Goal: Find specific page/section: Find specific page/section

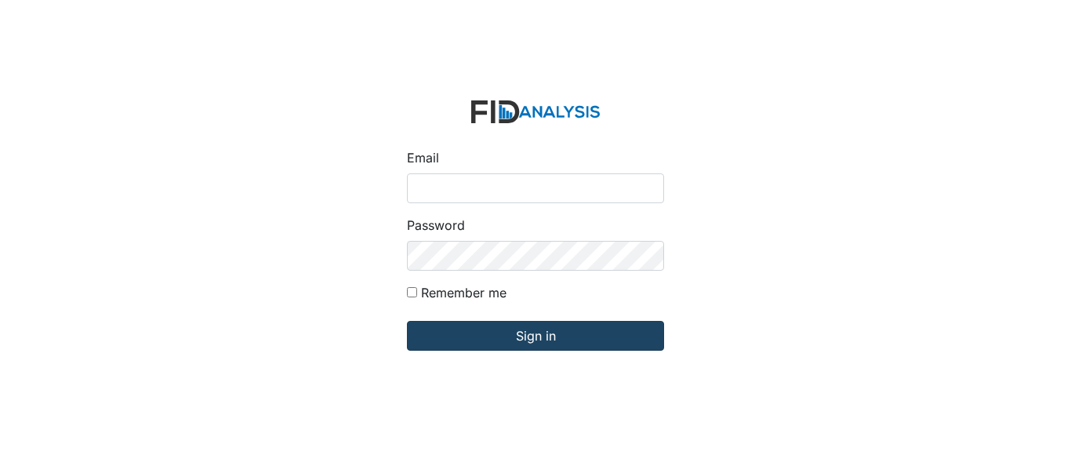
type input "[EMAIL_ADDRESS][DOMAIN_NAME]"
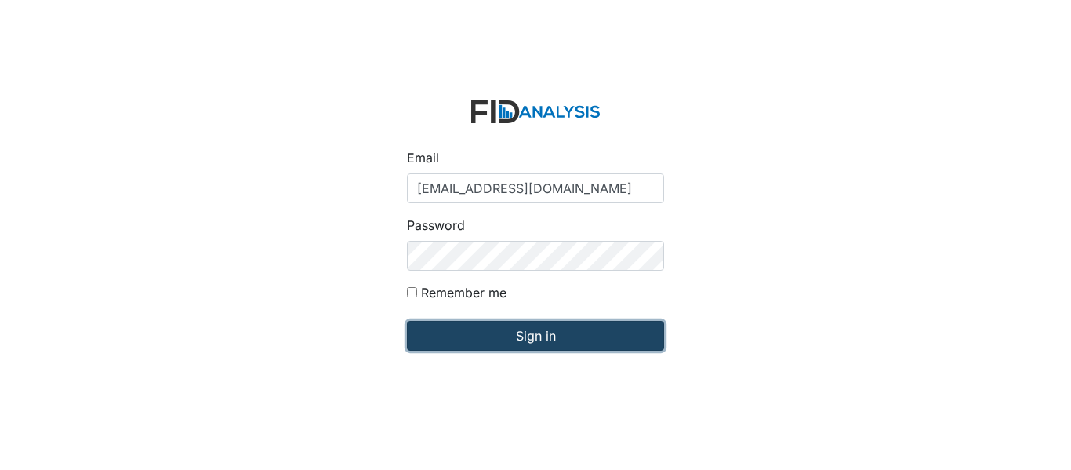
click at [468, 338] on input "Sign in" at bounding box center [535, 336] width 257 height 30
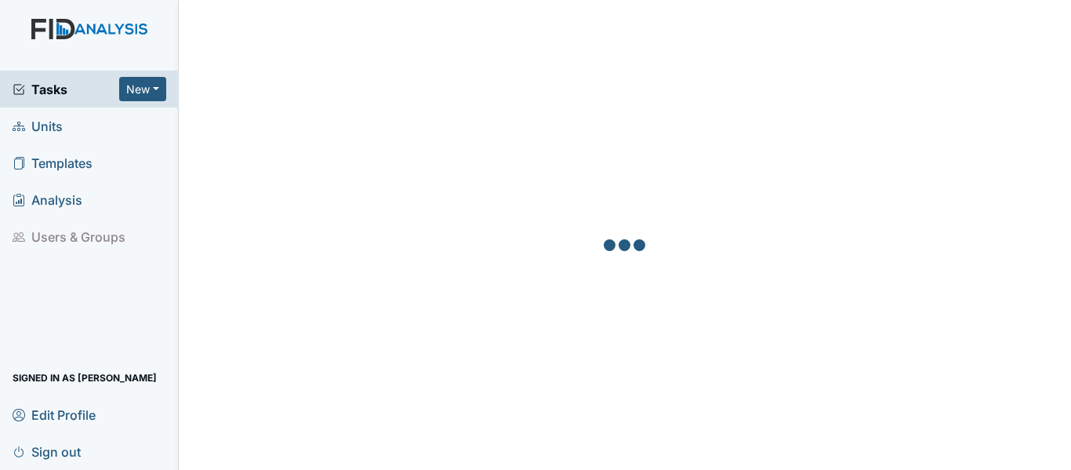
click at [55, 127] on span "Units" at bounding box center [38, 126] width 50 height 24
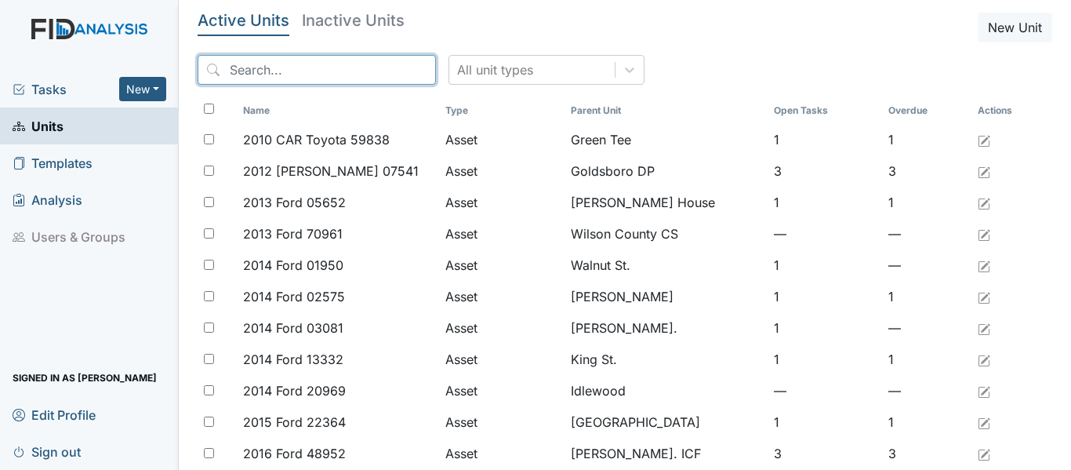
click at [223, 69] on input "search" at bounding box center [317, 70] width 238 height 30
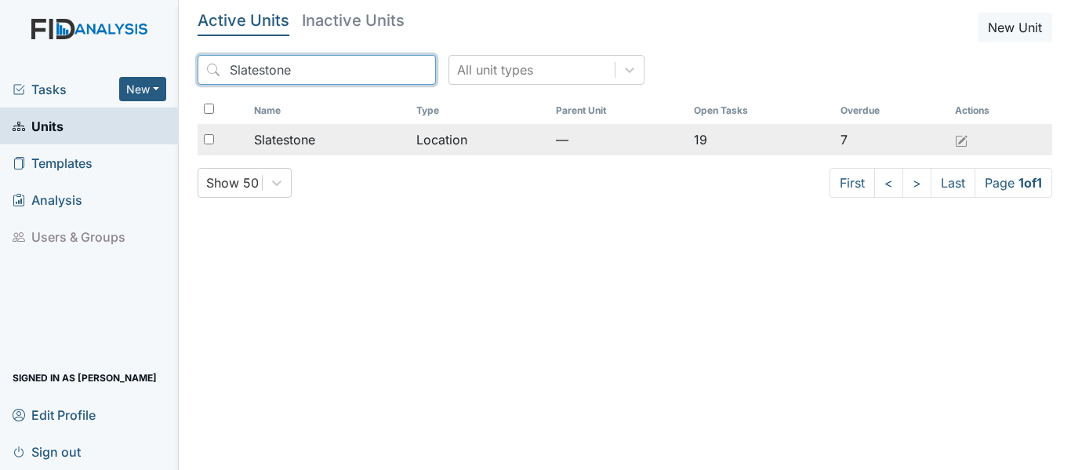
type input "Slatestone"
click at [393, 147] on div "Slatestone" at bounding box center [329, 139] width 150 height 19
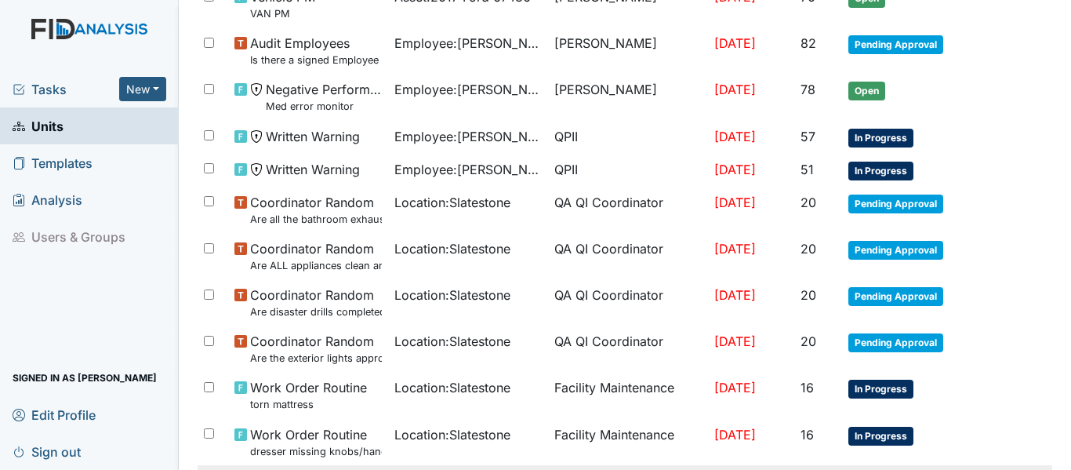
scroll to position [235, 0]
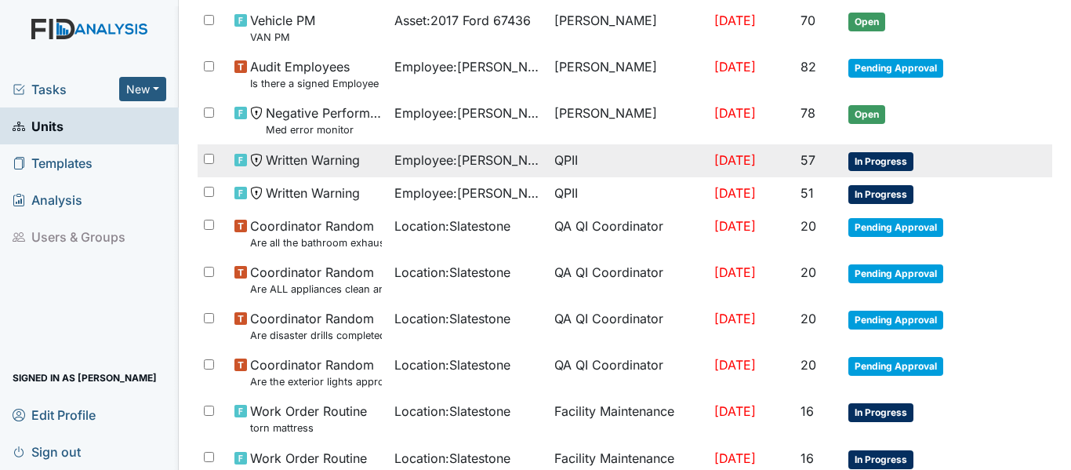
click at [884, 163] on span "In Progress" at bounding box center [880, 161] width 65 height 19
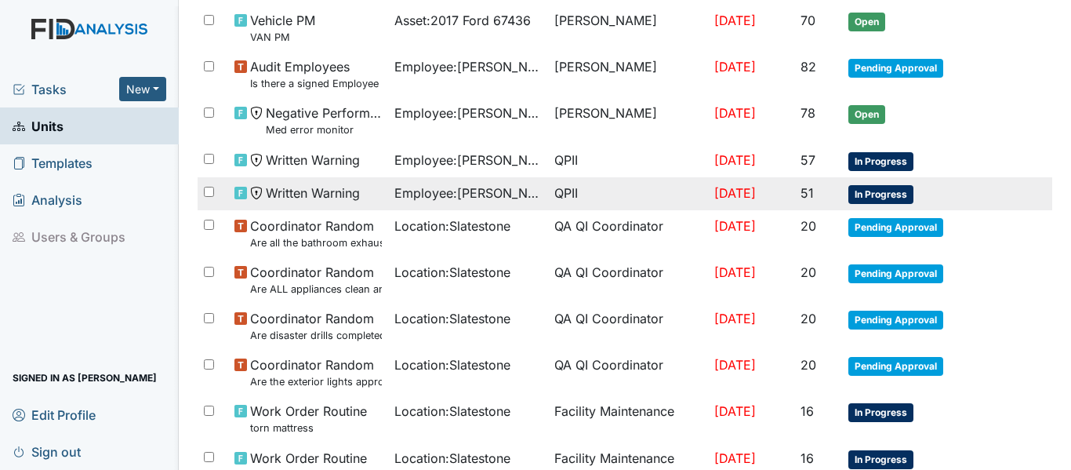
click at [883, 195] on span "In Progress" at bounding box center [880, 194] width 65 height 19
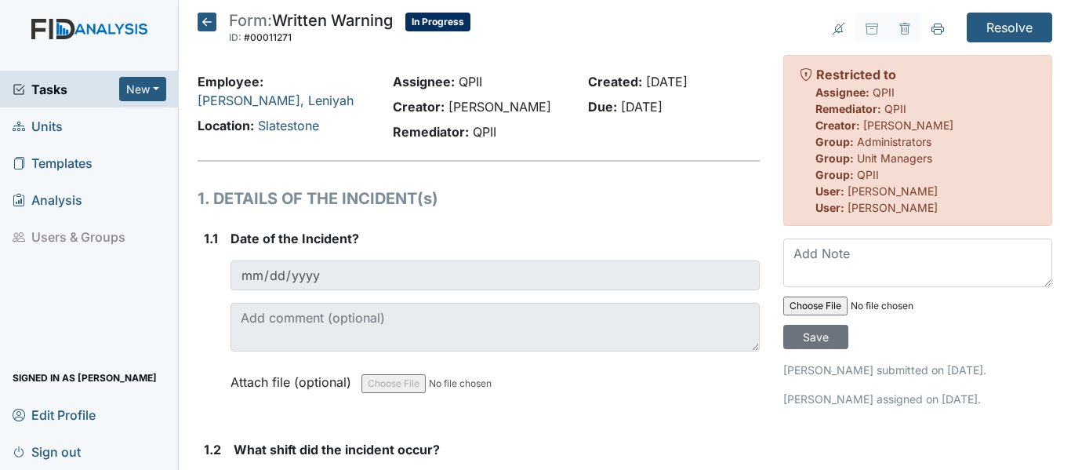
click at [209, 20] on icon at bounding box center [207, 22] width 19 height 19
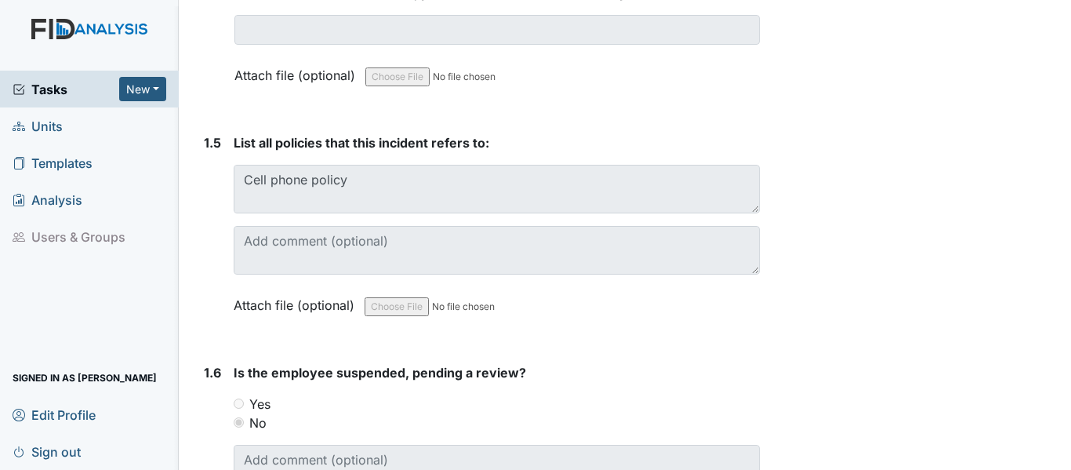
scroll to position [549, 0]
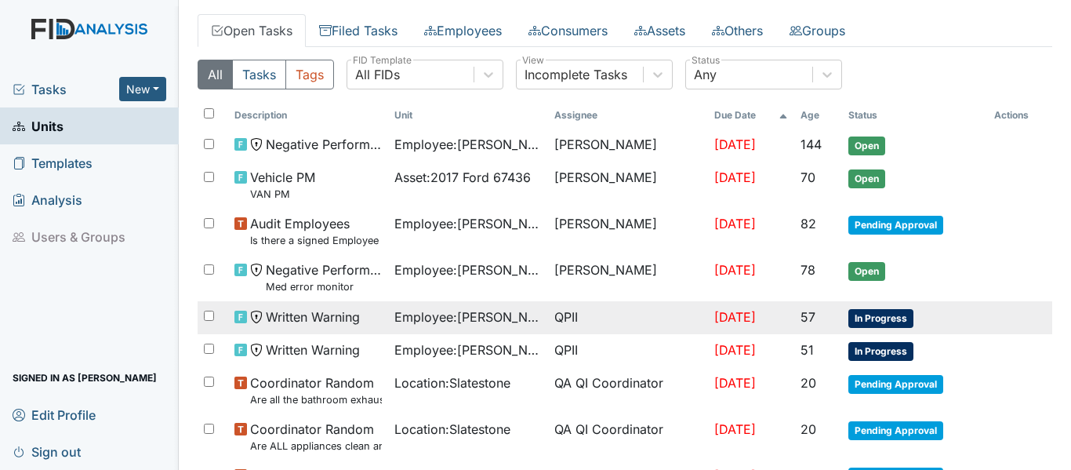
scroll to position [157, 0]
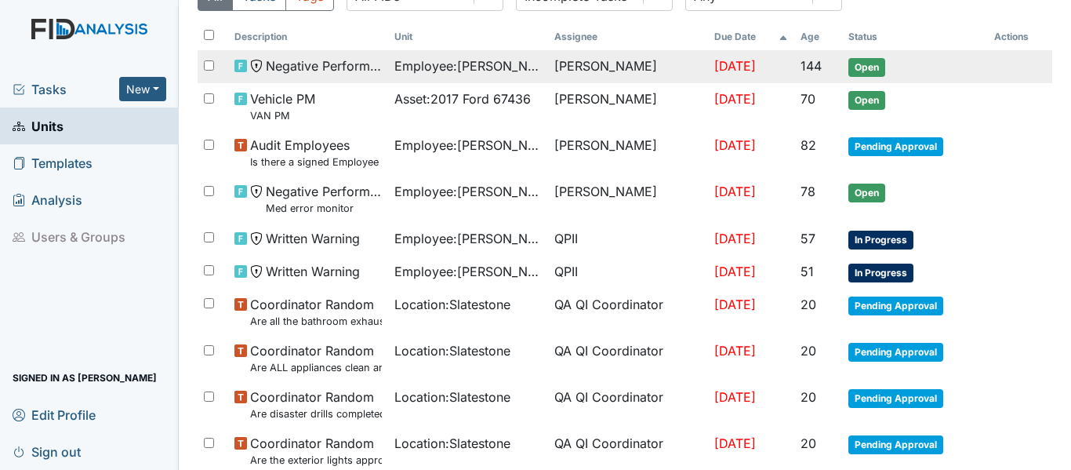
click at [871, 65] on span "Open" at bounding box center [866, 67] width 37 height 19
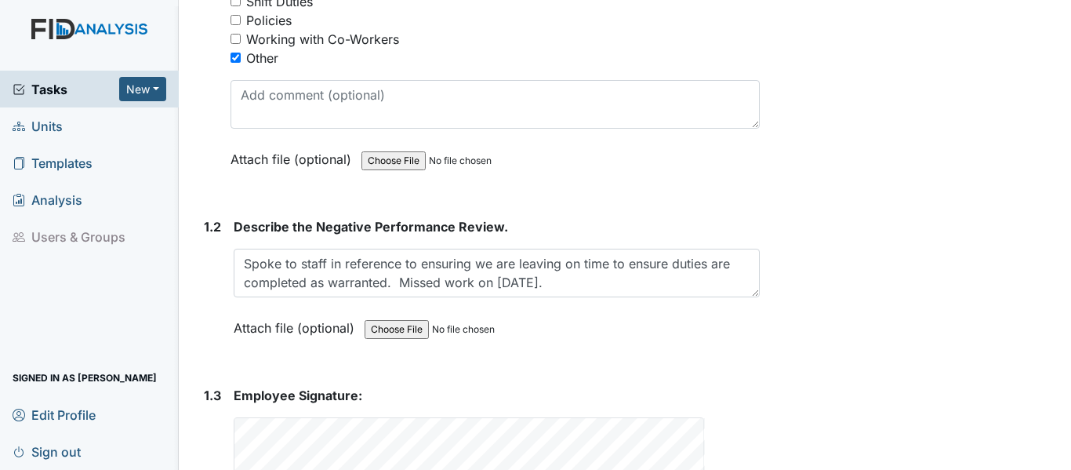
scroll to position [457, 0]
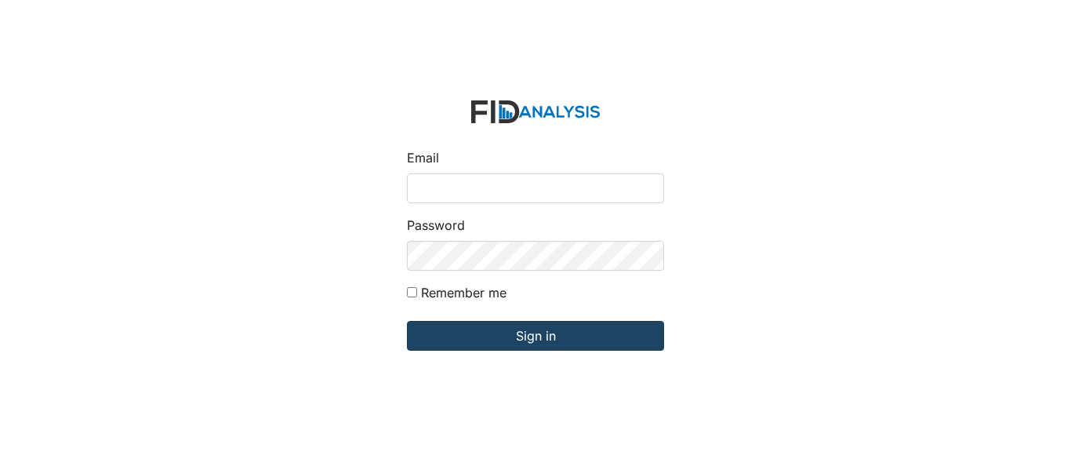
type input "[EMAIL_ADDRESS][DOMAIN_NAME]"
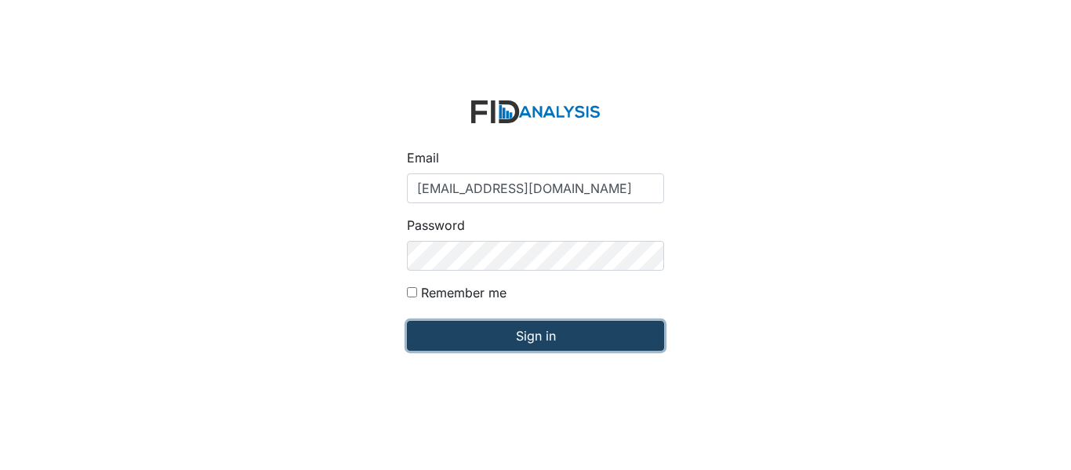
click at [485, 336] on input "Sign in" at bounding box center [535, 336] width 257 height 30
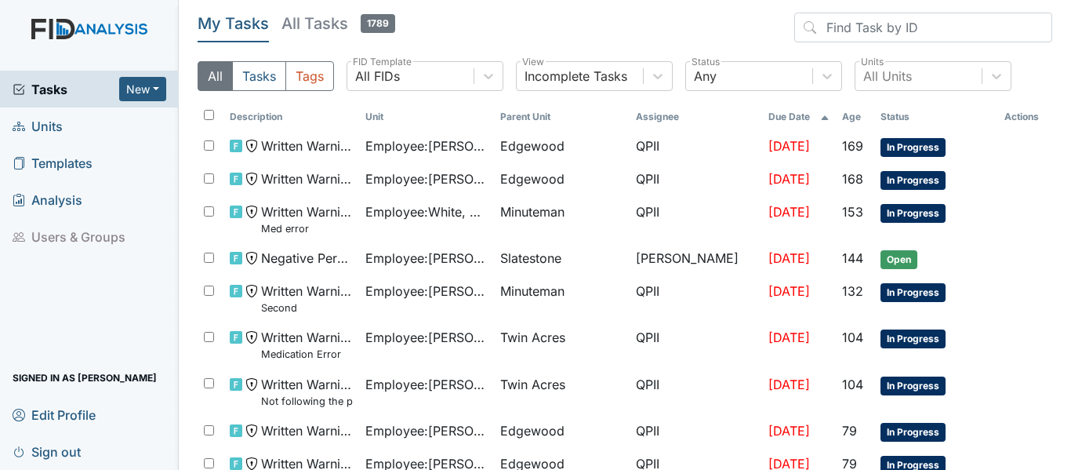
click at [60, 125] on span "Units" at bounding box center [38, 126] width 50 height 24
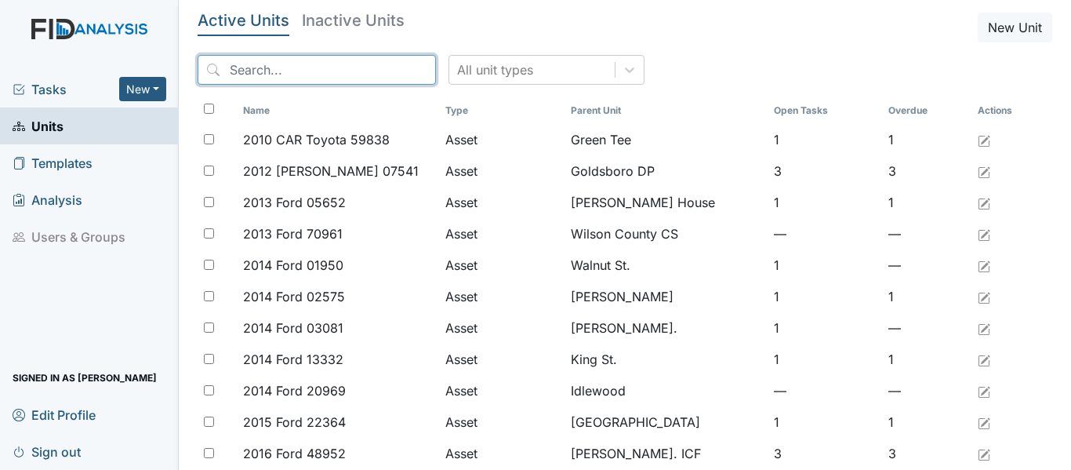
click at [228, 63] on input "search" at bounding box center [317, 70] width 238 height 30
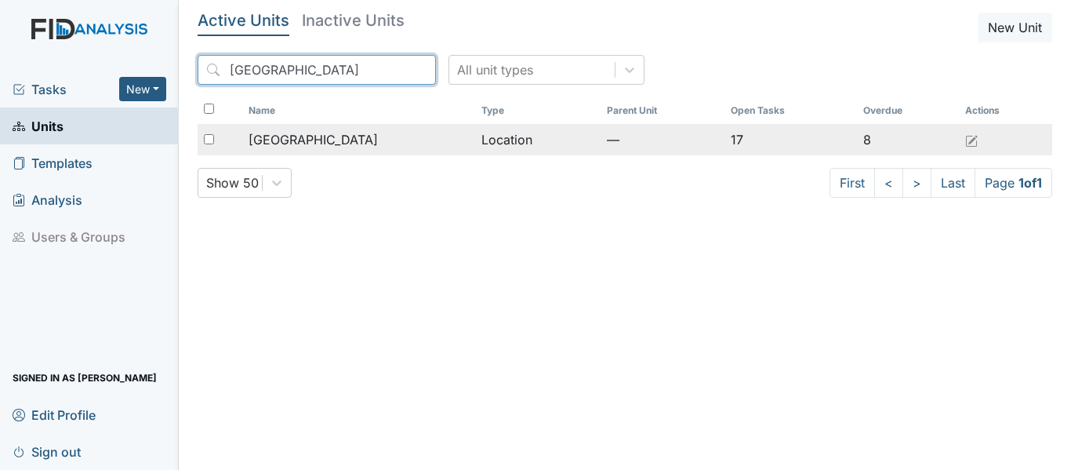
type input "[GEOGRAPHIC_DATA]"
click at [400, 140] on div "[GEOGRAPHIC_DATA]" at bounding box center [359, 139] width 220 height 19
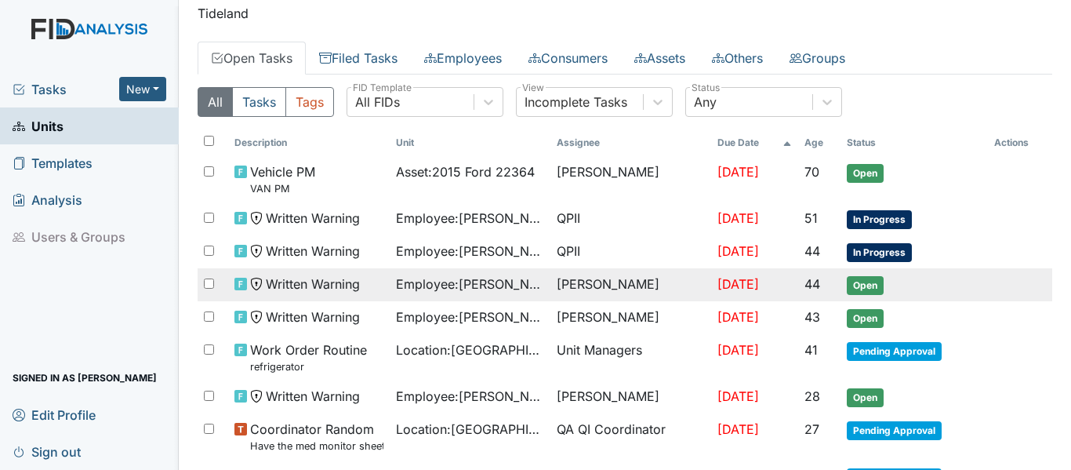
scroll to position [78, 0]
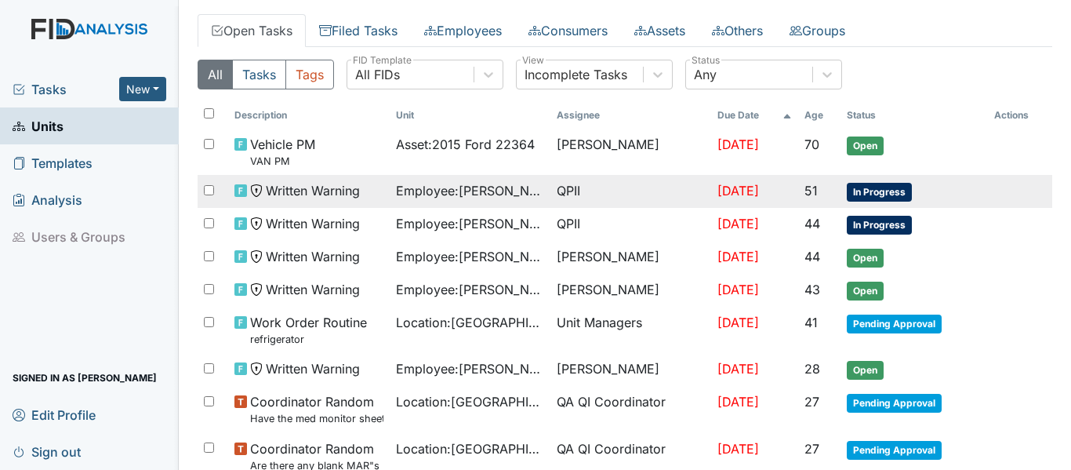
click at [886, 182] on td "In Progress" at bounding box center [914, 191] width 147 height 33
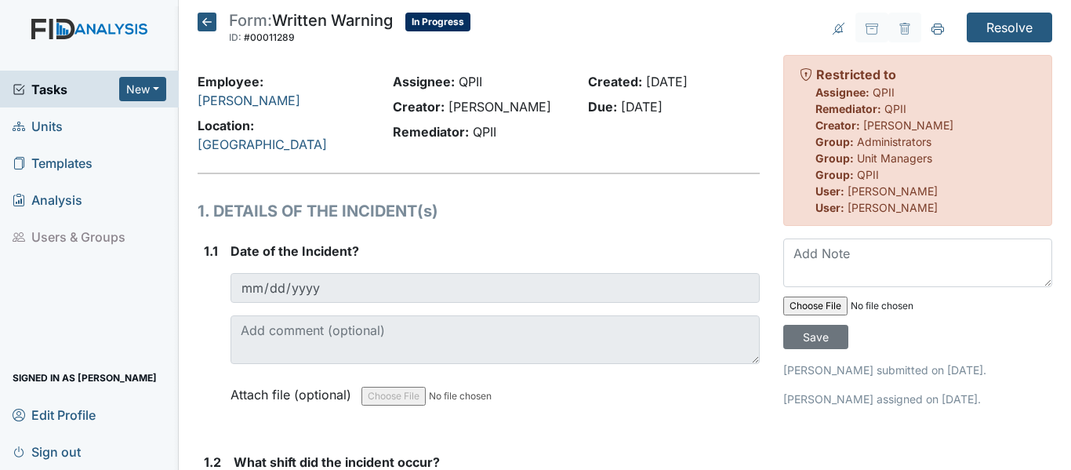
click at [210, 20] on icon at bounding box center [207, 22] width 19 height 19
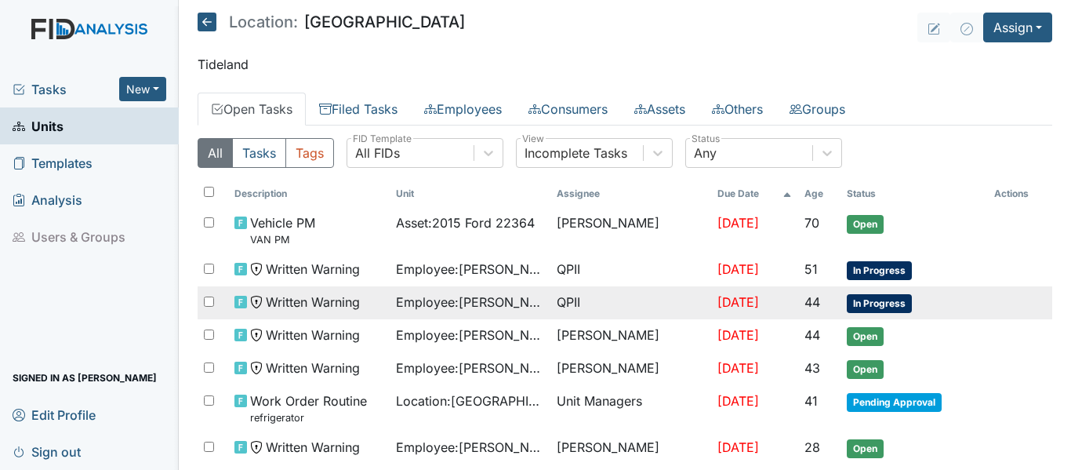
click at [877, 303] on span "In Progress" at bounding box center [879, 303] width 65 height 19
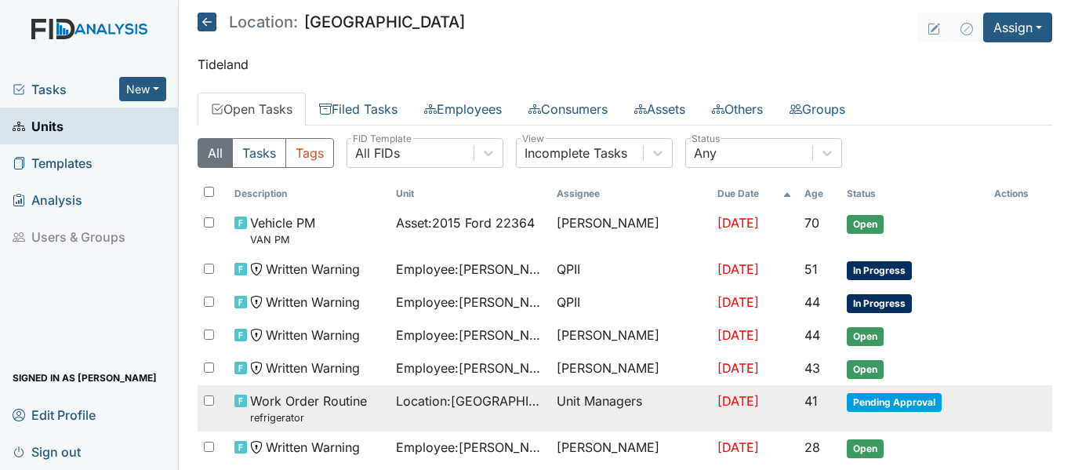
scroll to position [78, 0]
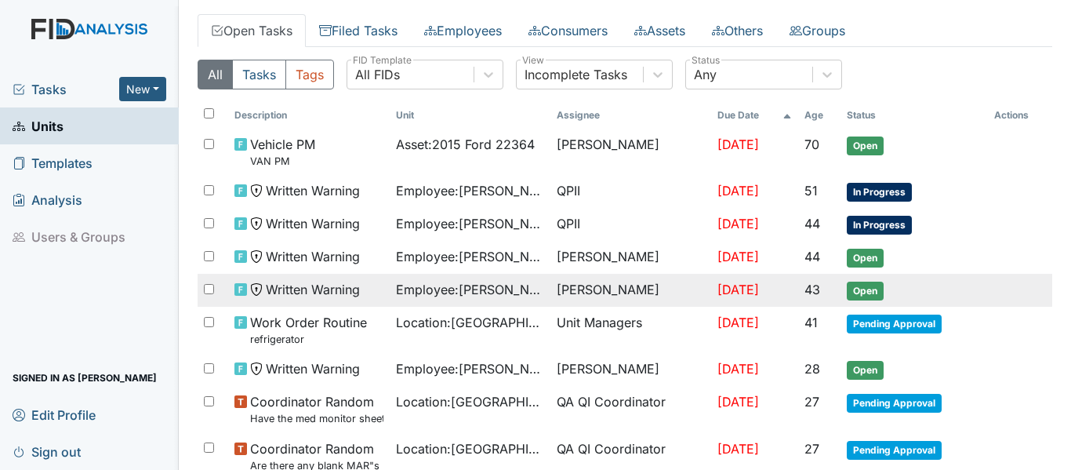
click at [866, 292] on span "Open" at bounding box center [865, 290] width 37 height 19
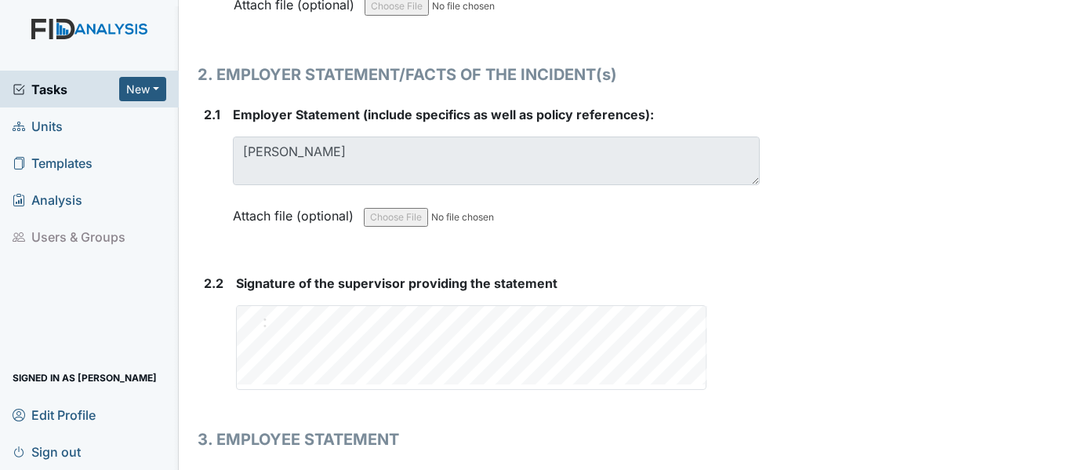
scroll to position [2117, 0]
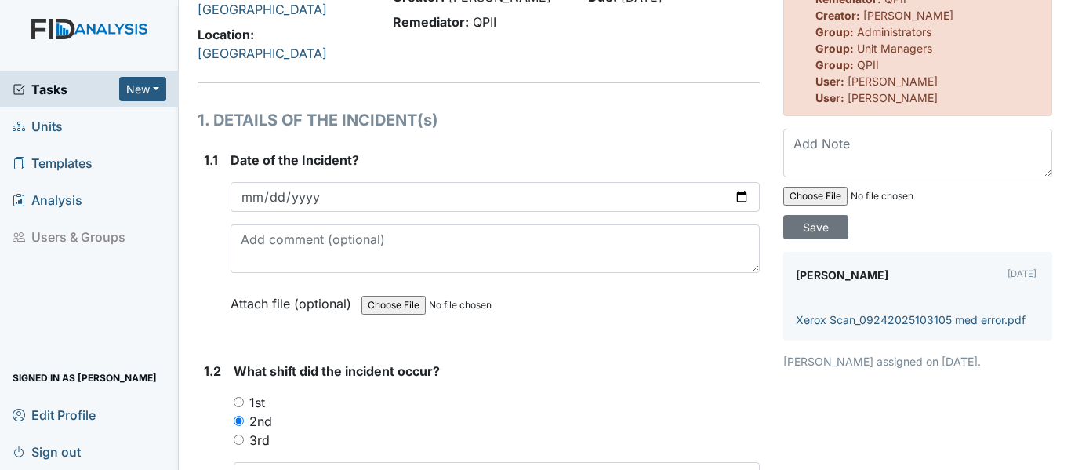
scroll to position [107, 0]
